Goal: Navigation & Orientation: Find specific page/section

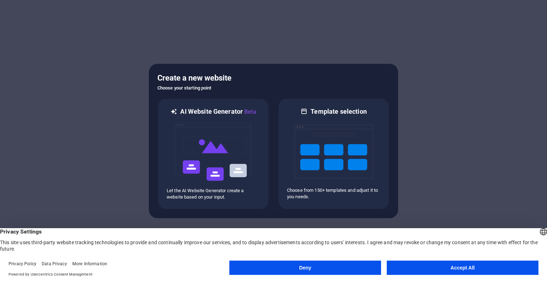
click at [450, 265] on button "Accept All" at bounding box center [463, 267] width 152 height 14
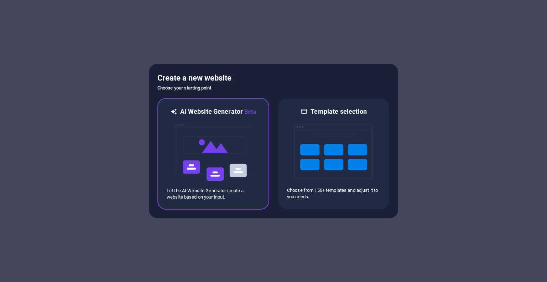
click at [251, 142] on img at bounding box center [213, 151] width 78 height 71
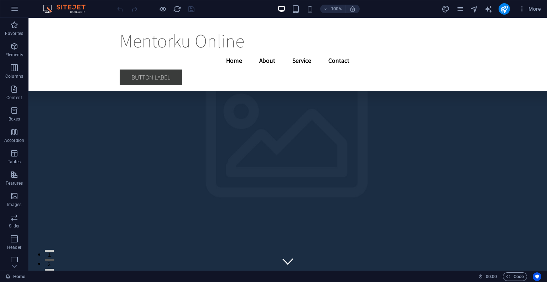
scroll to position [2452, 0]
